Goal: Information Seeking & Learning: Learn about a topic

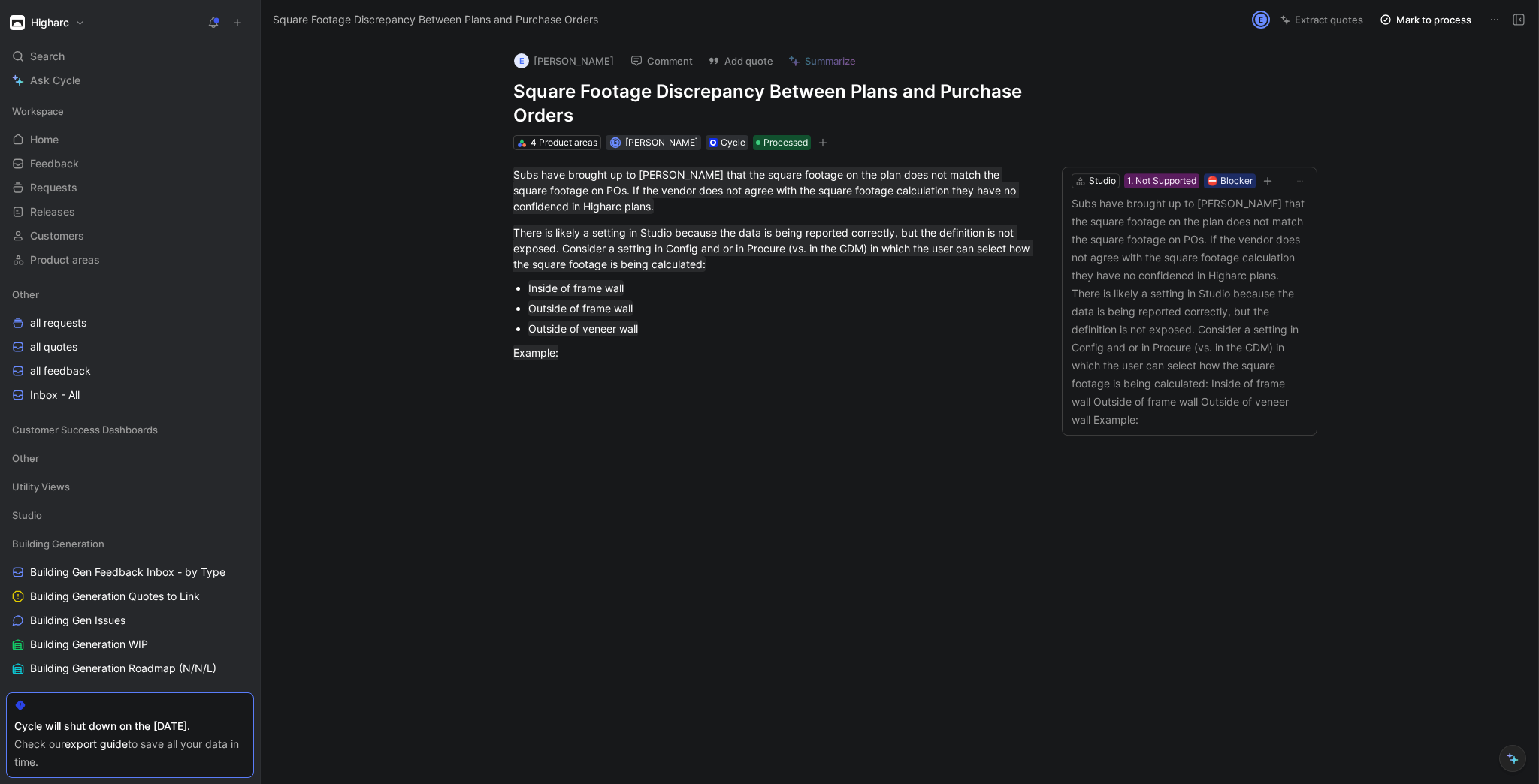
scroll to position [309, 0]
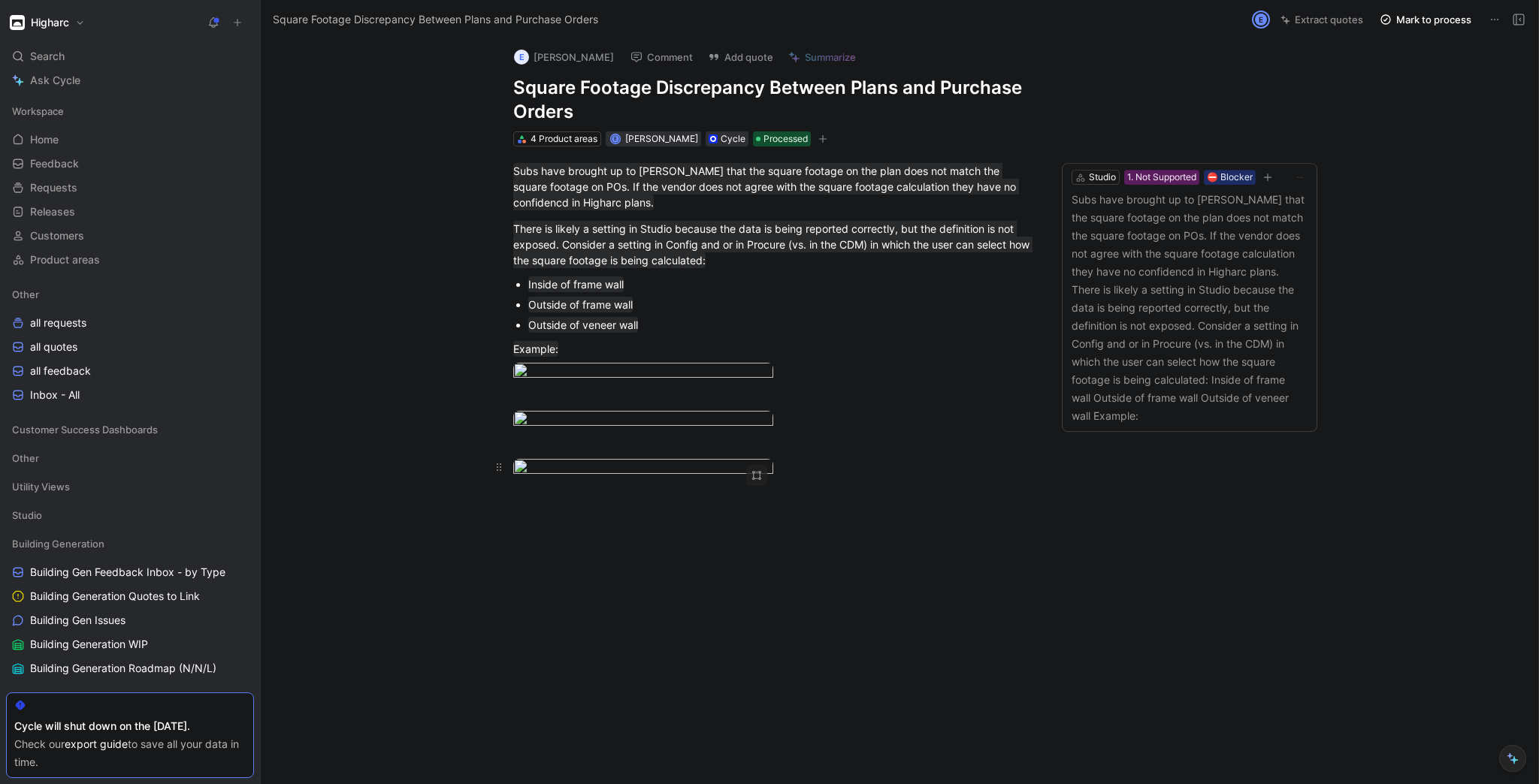
click at [664, 467] on body "Higharc Search Ctrl K Ask Cycle Workspace Home G then H Feedback G then F Reque…" at bounding box center [770, 392] width 1539 height 784
click at [1390, 784] on div at bounding box center [770, 784] width 1539 height 0
click at [677, 265] on body "Higharc Search Ctrl K Ask Cycle Workspace Home G then H Feedback G then F Reque…" at bounding box center [770, 392] width 1539 height 784
click at [1494, 784] on div at bounding box center [770, 784] width 1539 height 0
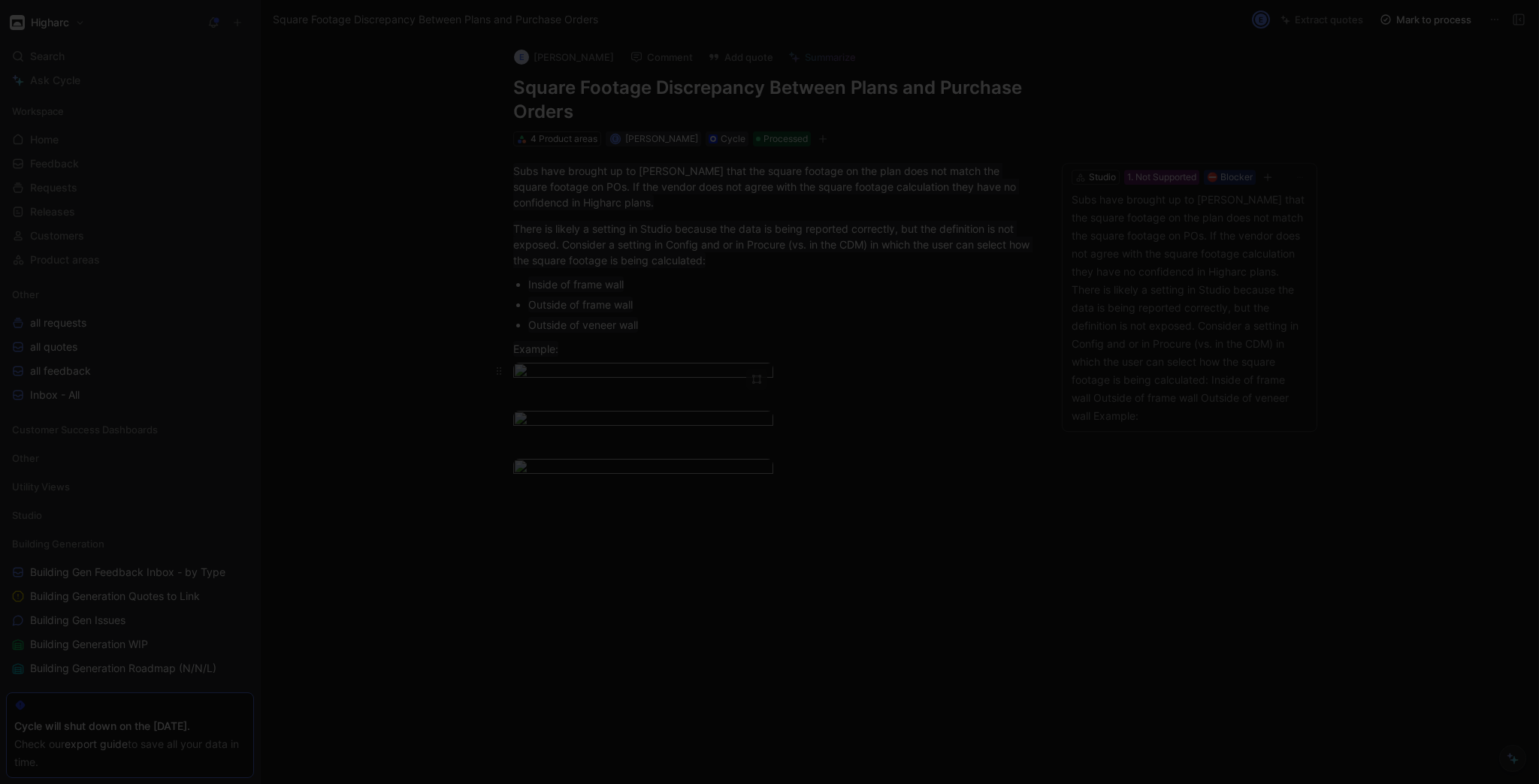
click at [582, 96] on body "Higharc Search Ctrl K Ask Cycle Workspace Home G then H Feedback G then F Reque…" at bounding box center [770, 392] width 1539 height 784
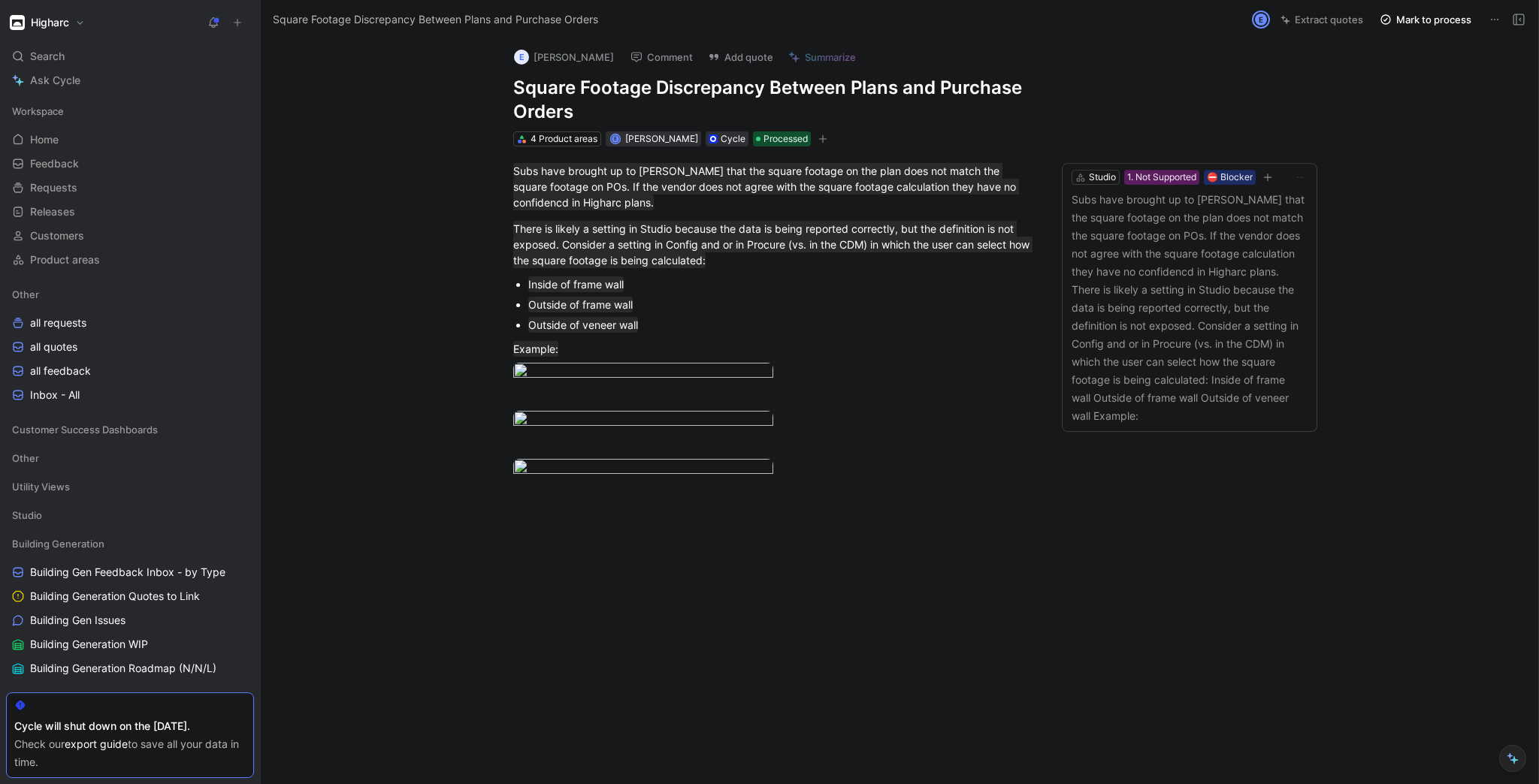
click at [972, 784] on div at bounding box center [770, 784] width 1539 height 0
